Goal: Check status: Check status

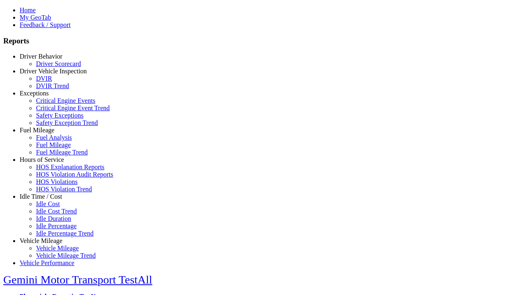
click at [47, 60] on link "Driver Behavior" at bounding box center [41, 56] width 43 height 7
click at [53, 67] on link "Driver Scorecard" at bounding box center [58, 63] width 45 height 7
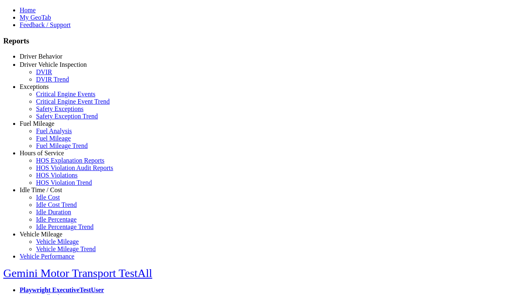
select select "**"
